Goal: Task Accomplishment & Management: Complete application form

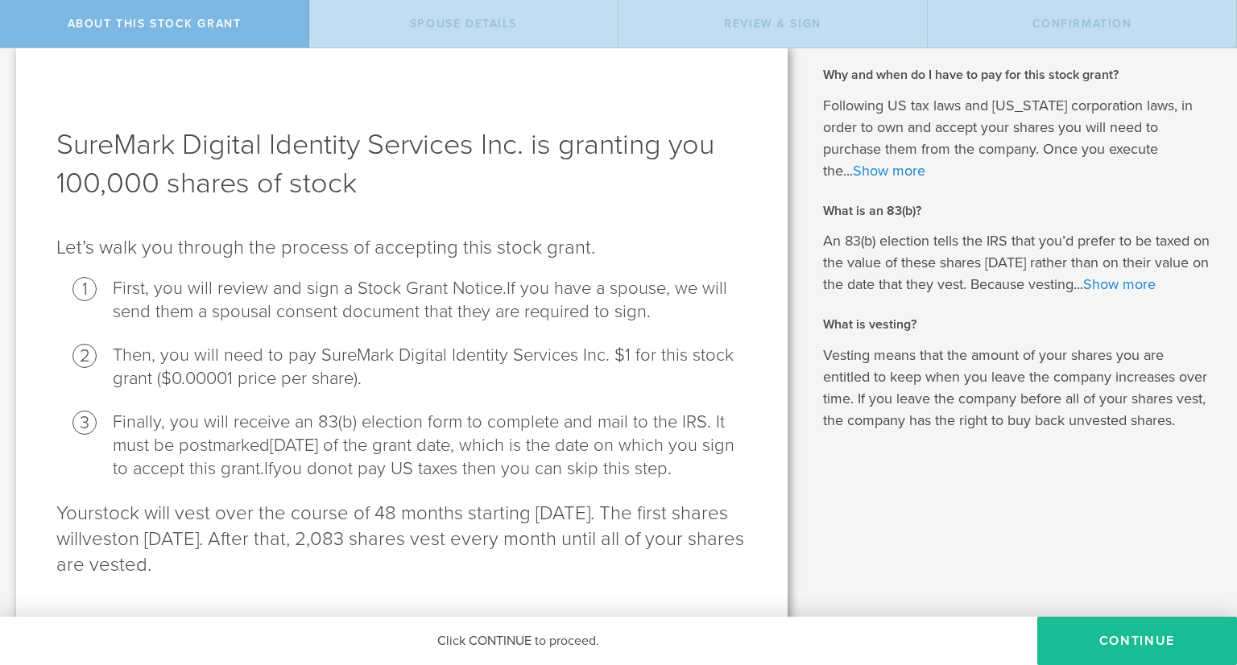
scroll to position [80, 0]
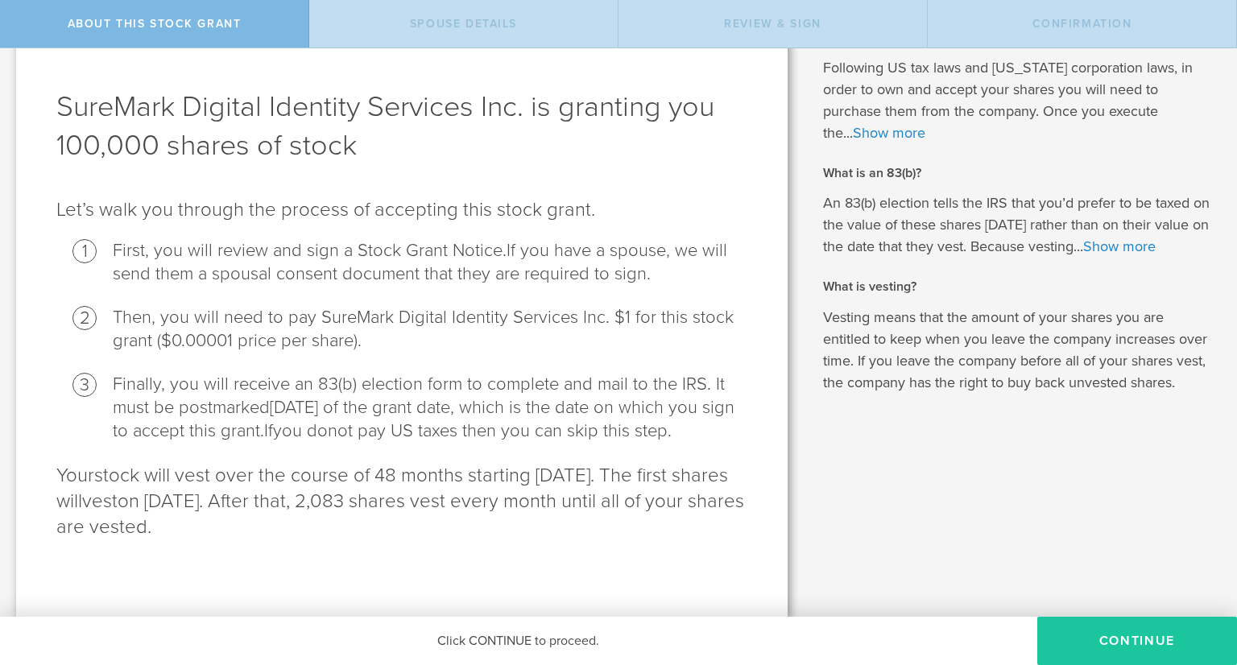
click at [1174, 646] on button "CONTINUE" at bounding box center [1137, 641] width 200 height 48
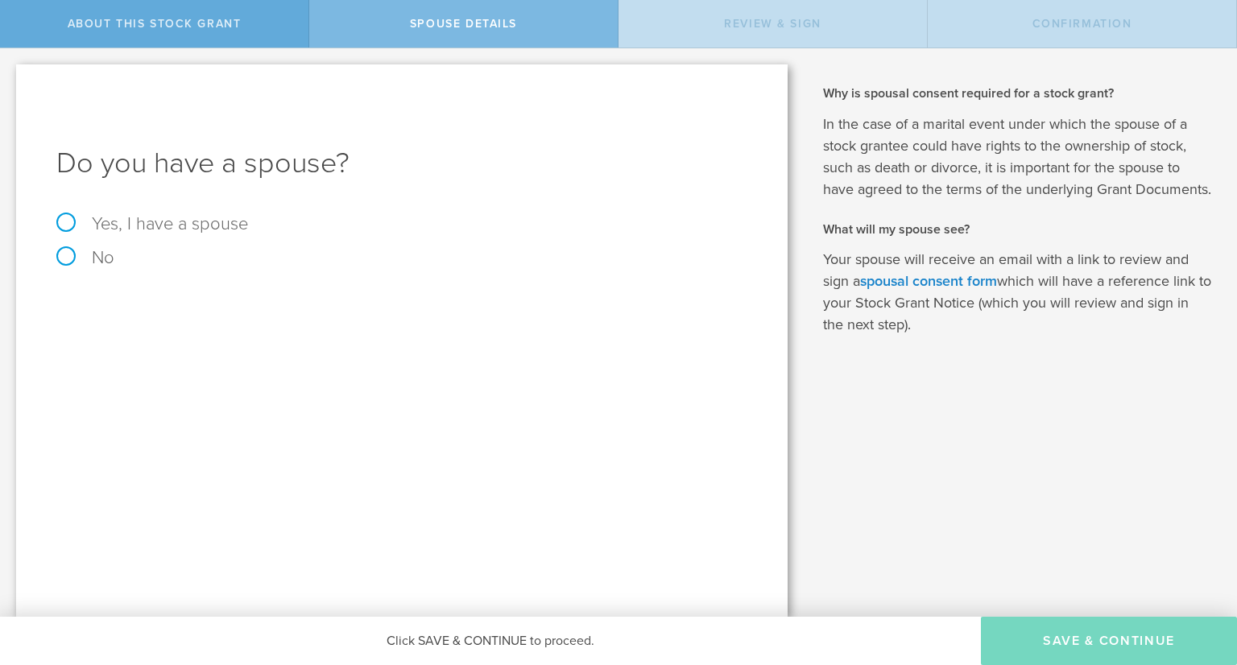
click at [180, 36] on div "About this stock grant" at bounding box center [154, 24] width 309 height 48
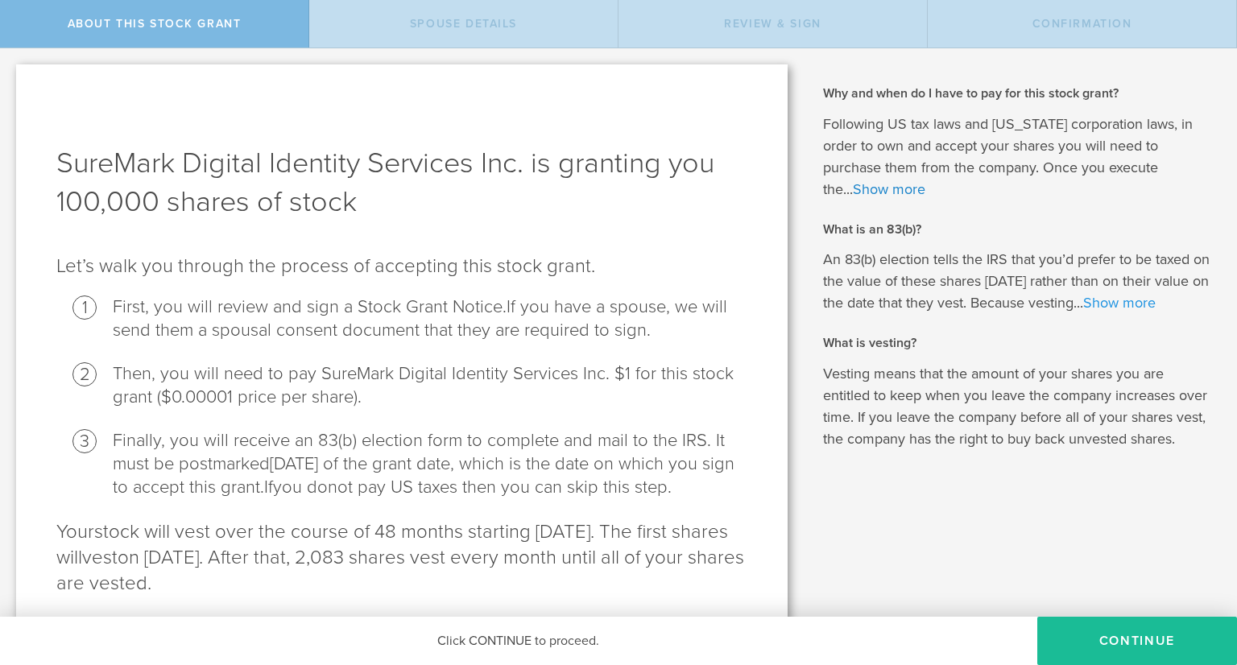
click at [1135, 300] on link "Show more" at bounding box center [1119, 303] width 72 height 18
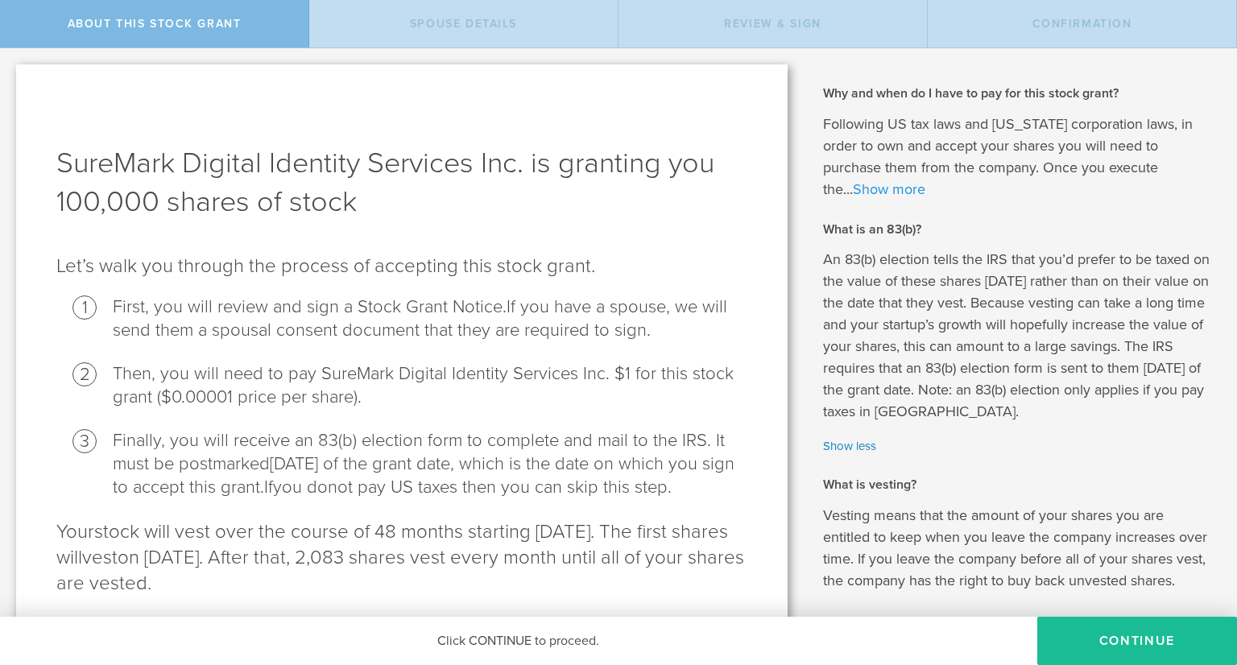
click at [892, 181] on link "Show more" at bounding box center [889, 189] width 72 height 18
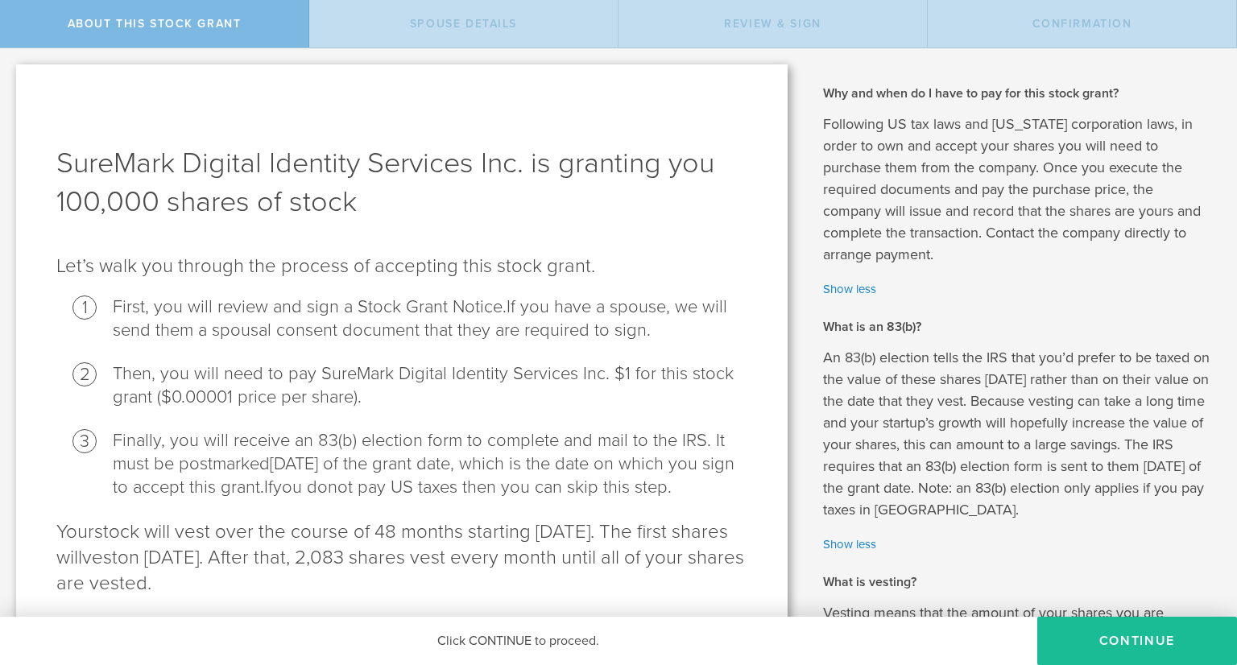
scroll to position [81, 0]
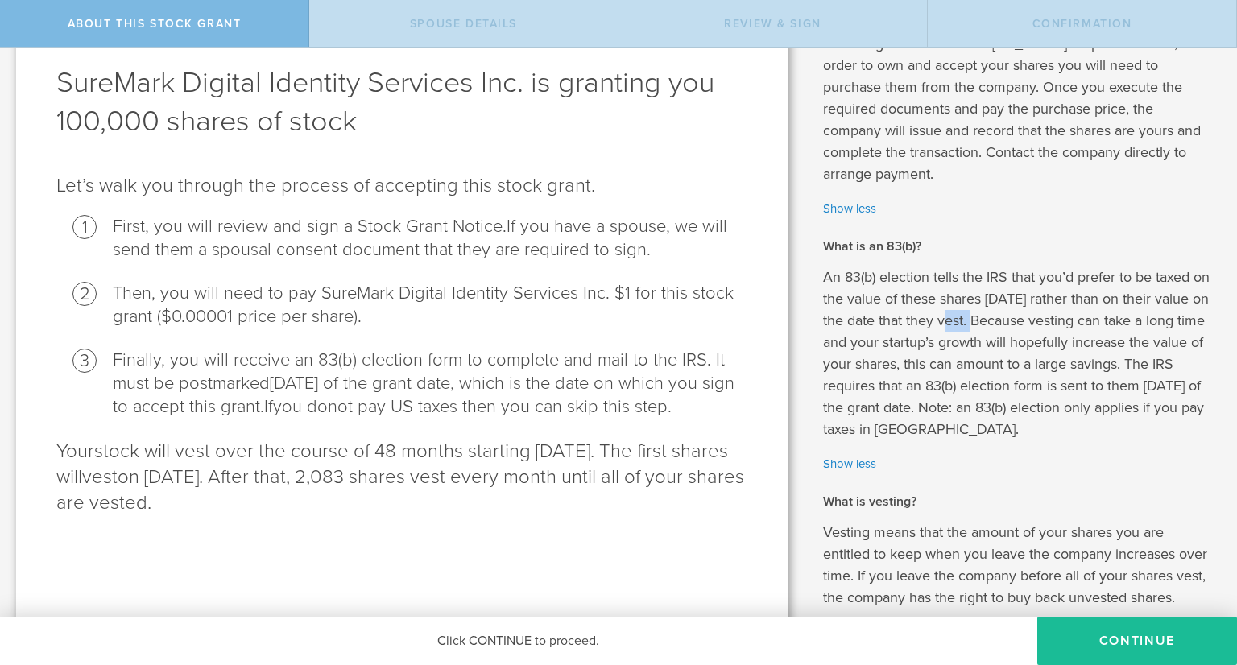
drag, startPoint x: 965, startPoint y: 314, endPoint x: 994, endPoint y: 314, distance: 29.0
click at [994, 314] on p "An 83(b) election tells the IRS that you’d prefer to be taxed on the value of t…" at bounding box center [1018, 354] width 390 height 174
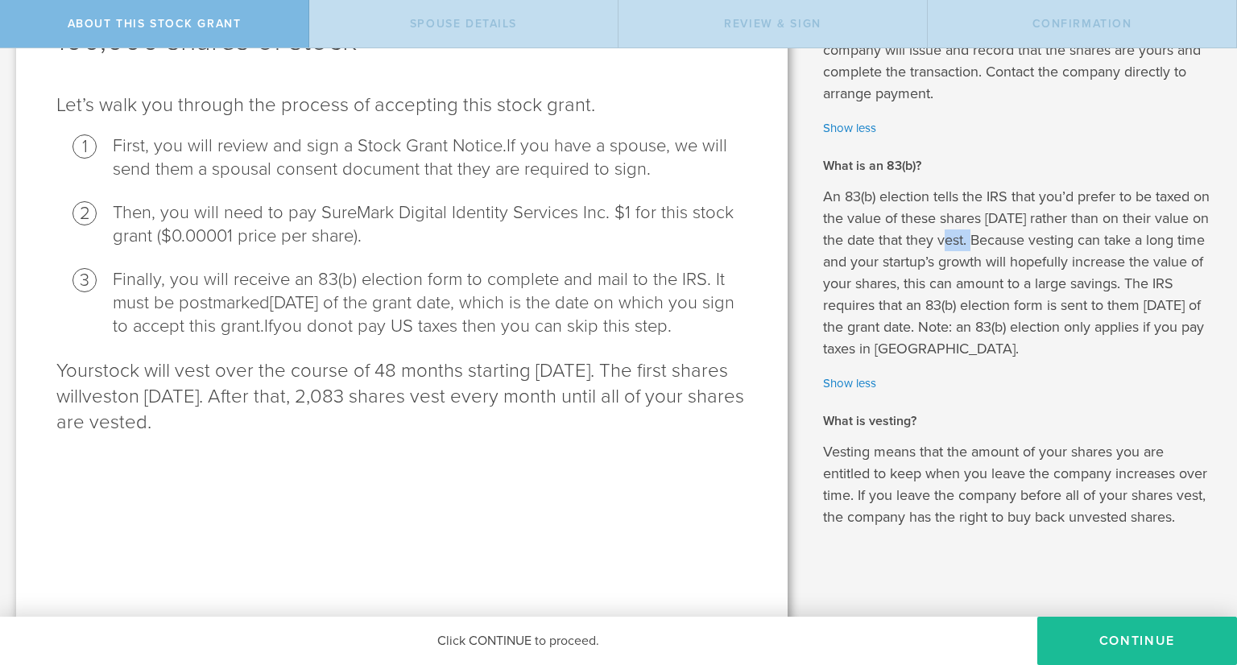
scroll to position [189, 0]
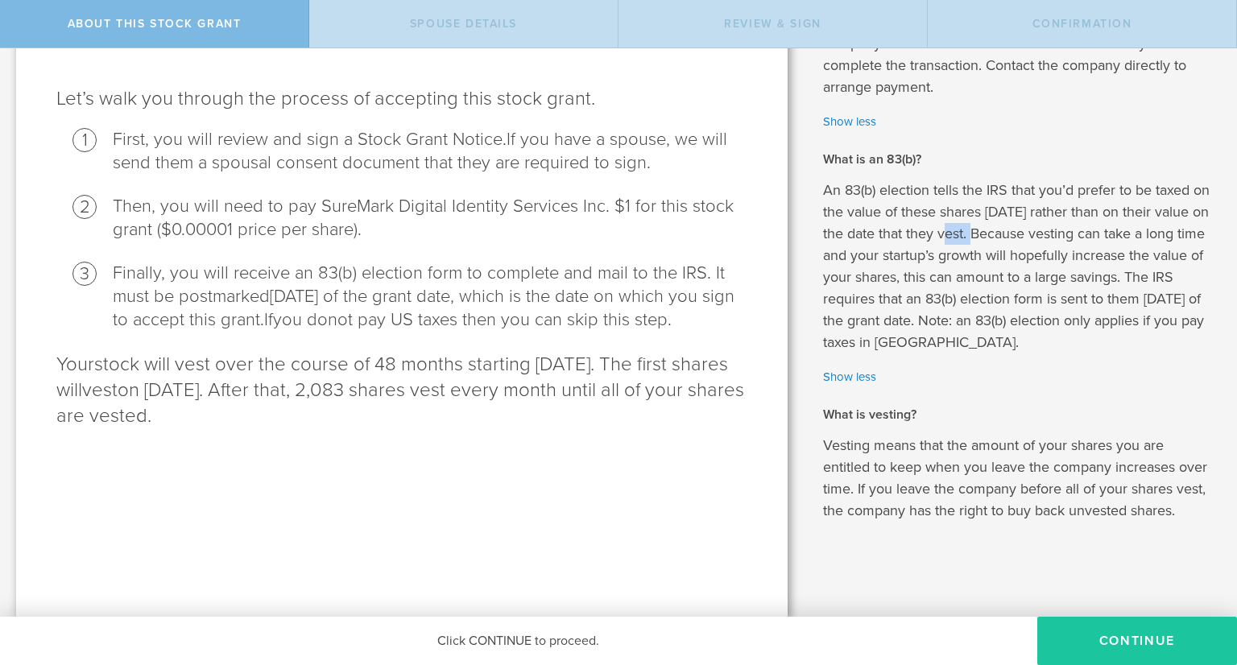
click at [1116, 638] on button "CONTINUE" at bounding box center [1137, 641] width 200 height 48
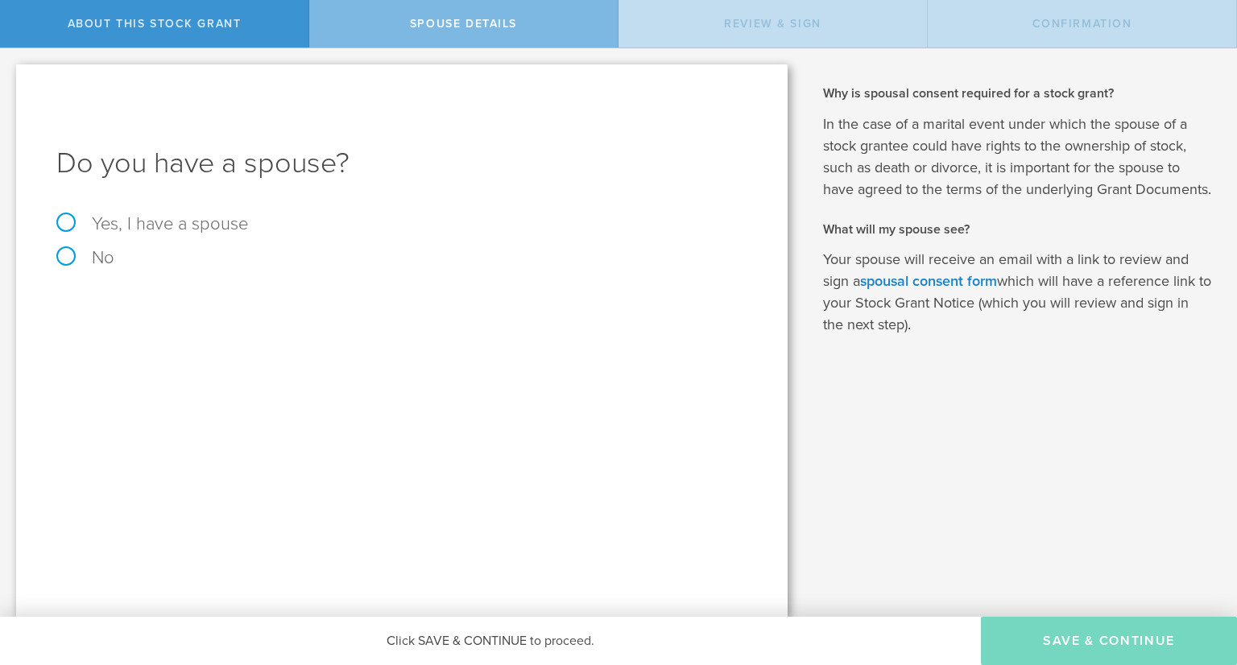
scroll to position [0, 0]
click at [64, 258] on label "No" at bounding box center [401, 258] width 691 height 18
click at [10, 74] on input "No" at bounding box center [5, 61] width 10 height 26
radio input "true"
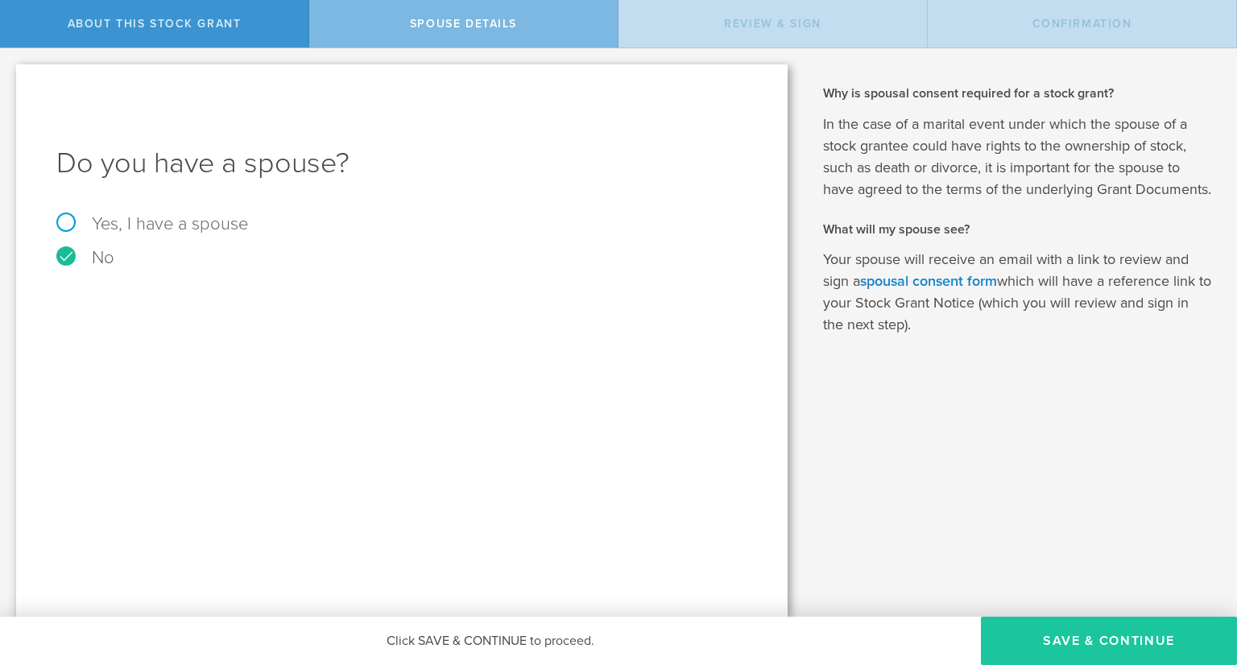
click at [1040, 626] on button "Save & Continue" at bounding box center [1109, 641] width 256 height 48
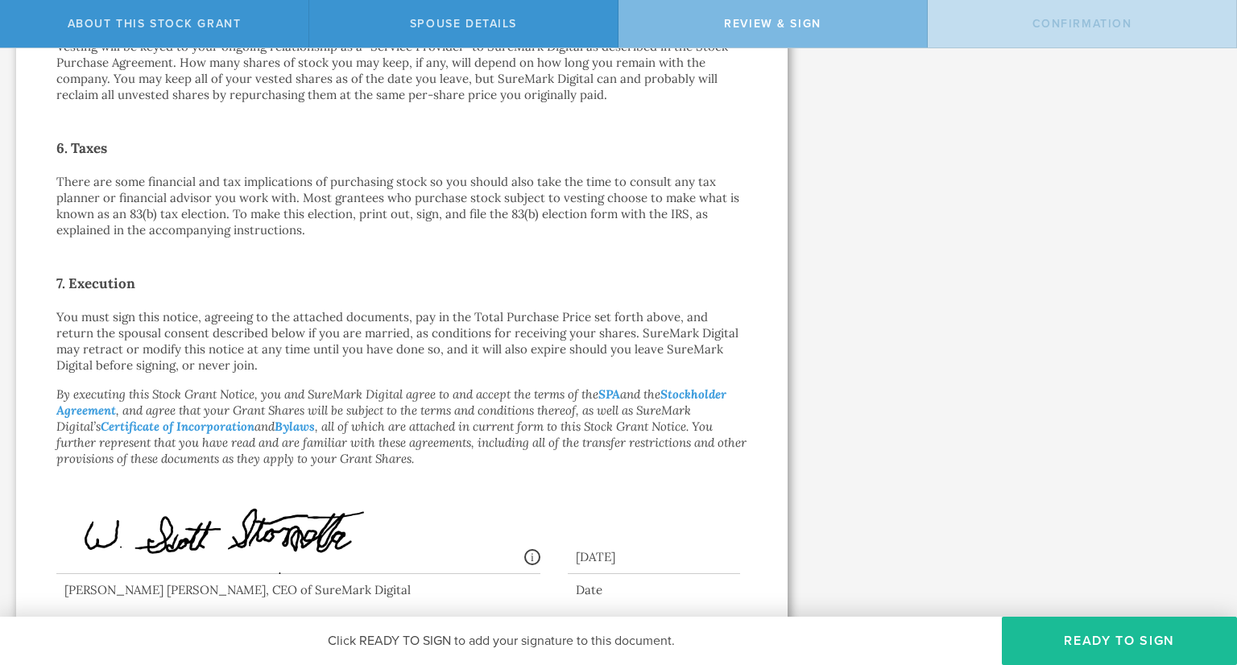
scroll to position [1152, 0]
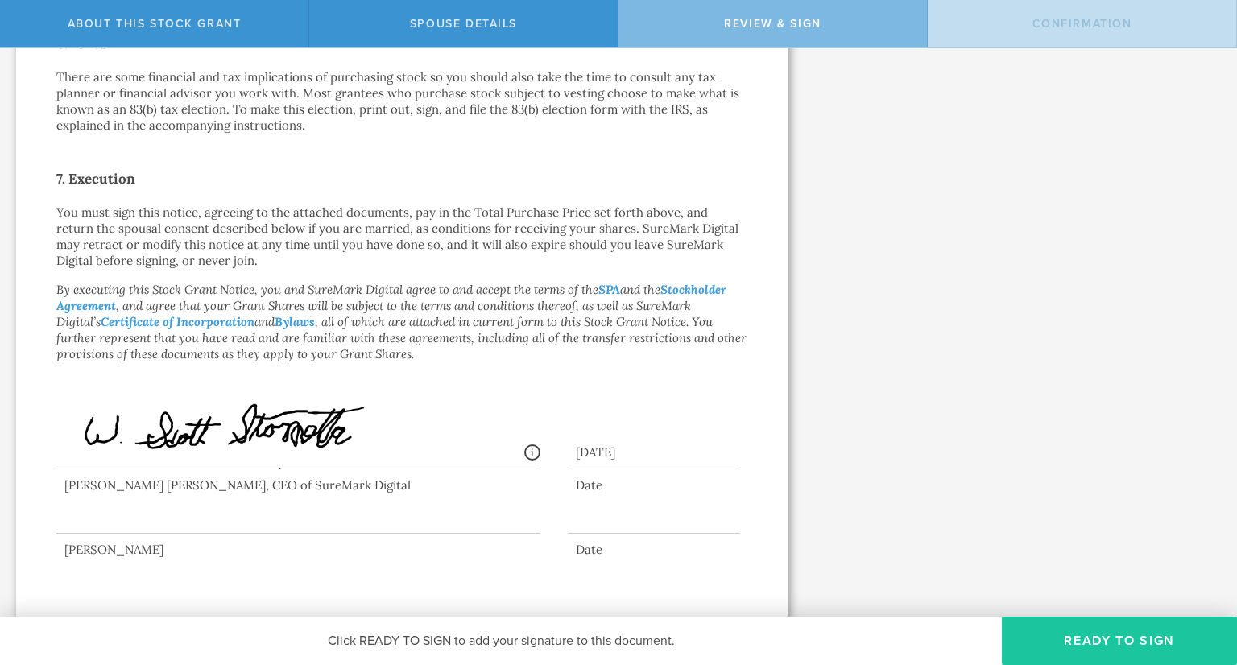
click at [1095, 645] on button "Ready to Sign" at bounding box center [1119, 641] width 235 height 48
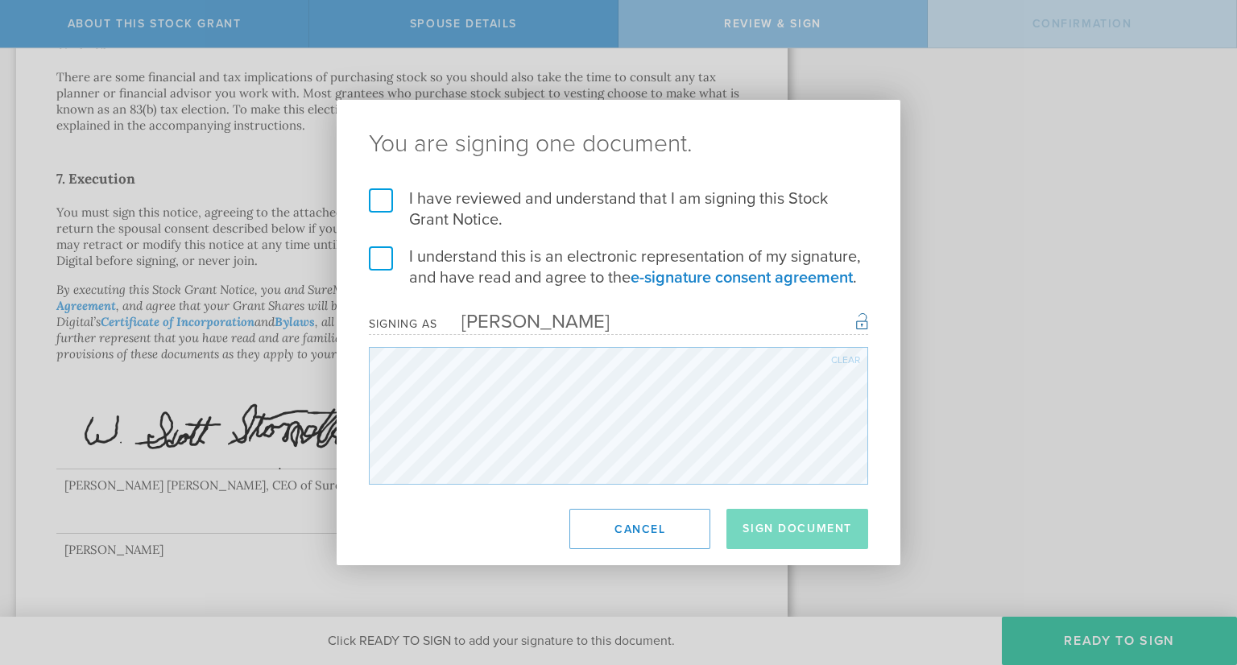
click at [379, 197] on label "I have reviewed and understand that I am signing this Stock Grant Notice." at bounding box center [618, 209] width 499 height 42
click at [0, 0] on input "I have reviewed and understand that I am signing this Stock Grant Notice." at bounding box center [0, 0] width 0 height 0
click at [384, 256] on label "I understand this is an electronic representation of my signature, and have rea…" at bounding box center [618, 267] width 499 height 42
click at [0, 0] on input "I understand this is an electronic representation of my signature, and have rea…" at bounding box center [0, 0] width 0 height 0
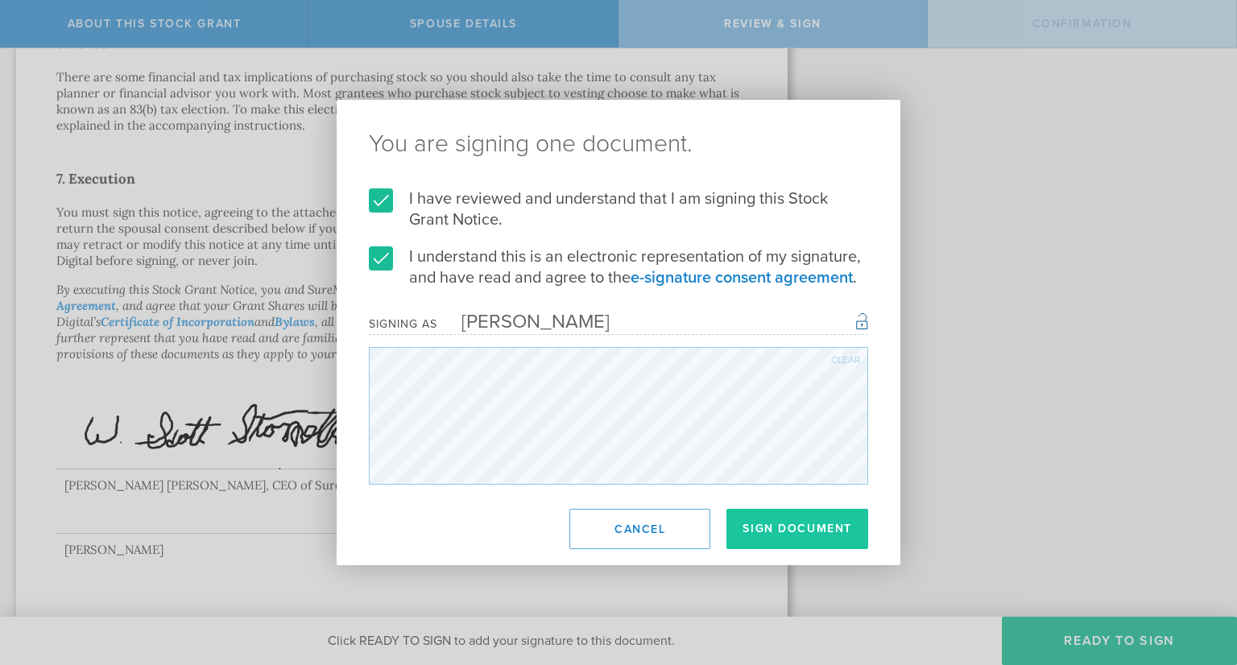
click at [834, 532] on button "Sign Document" at bounding box center [798, 529] width 142 height 40
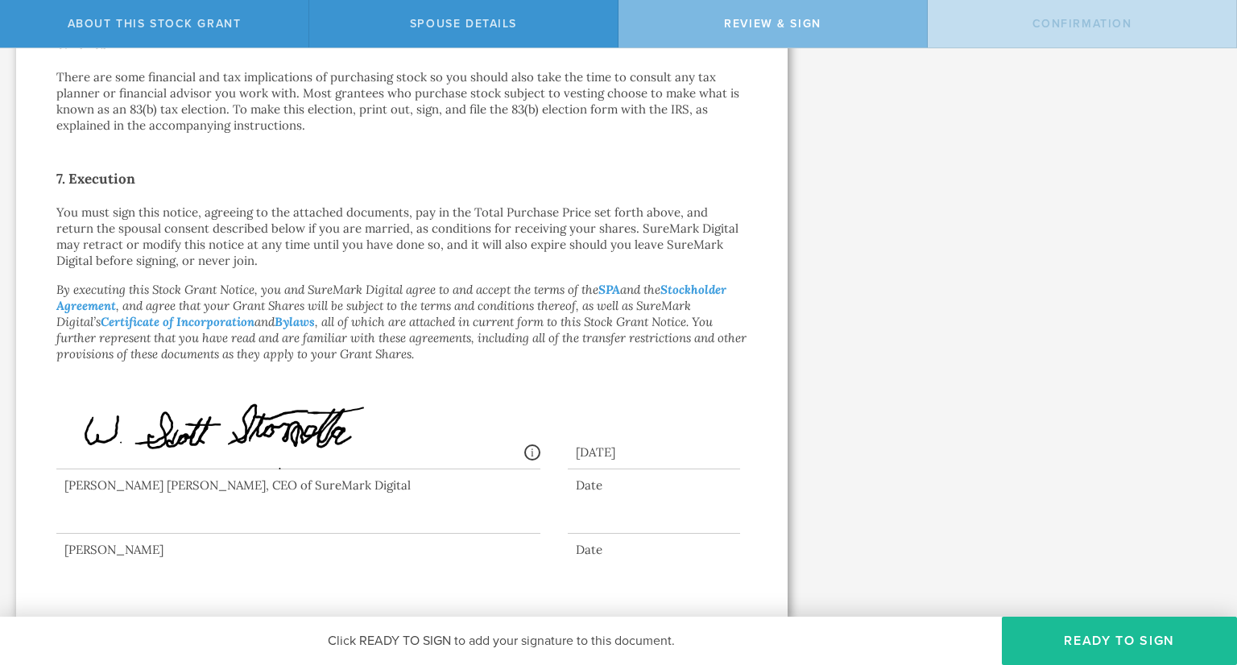
scroll to position [0, 0]
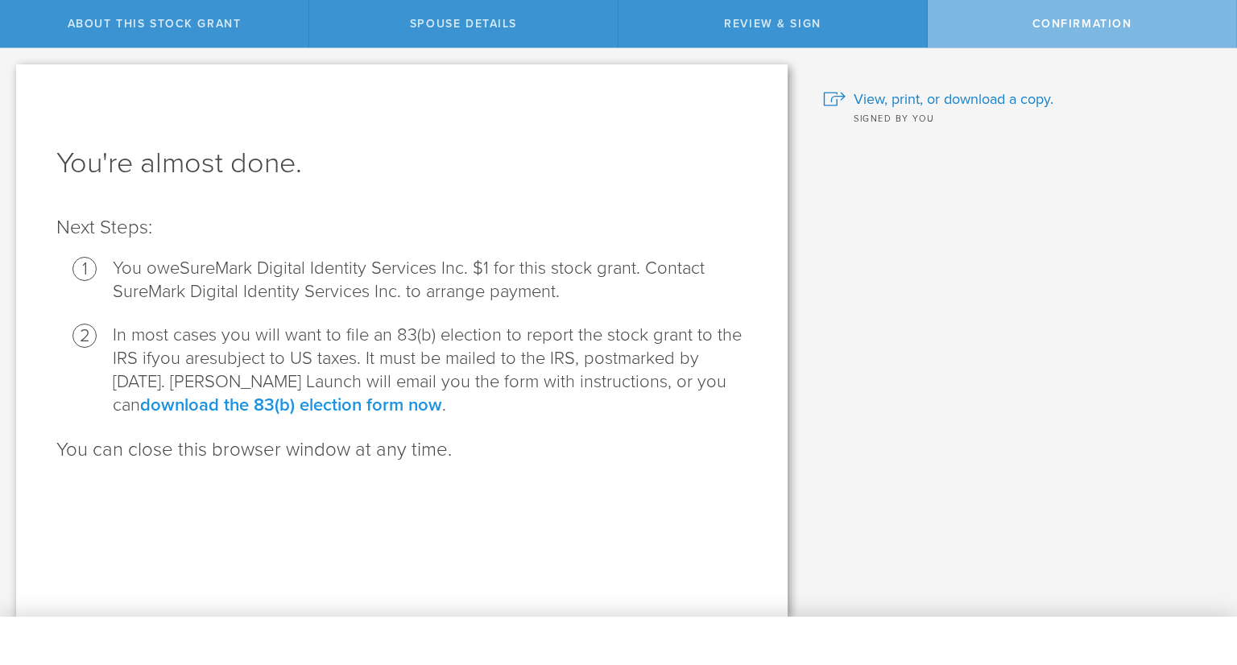
click at [312, 398] on link "download the 83(b) election form now" at bounding box center [291, 405] width 302 height 21
click at [931, 98] on span "View, print, or download a copy." at bounding box center [954, 99] width 200 height 21
